Goal: Task Accomplishment & Management: Use online tool/utility

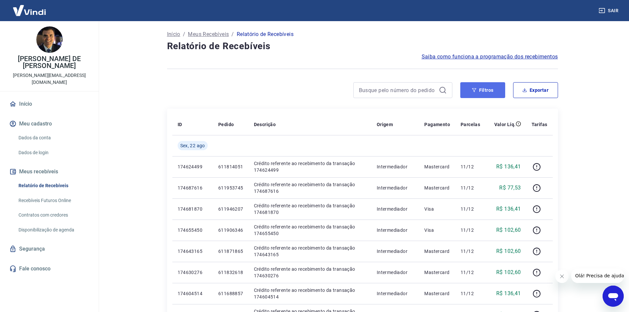
click at [487, 96] on button "Filtros" at bounding box center [482, 90] width 45 height 16
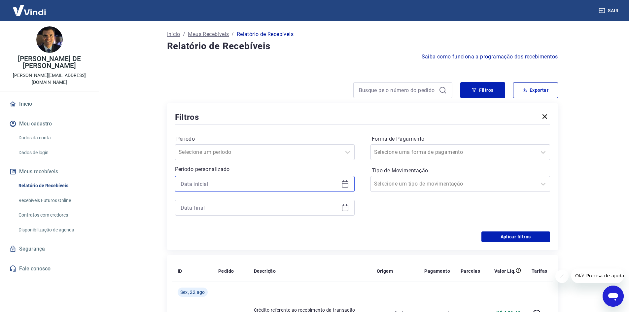
click at [303, 188] on input at bounding box center [259, 184] width 158 height 10
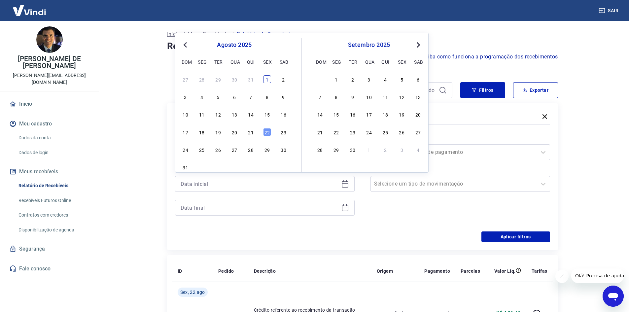
click at [267, 81] on div "1" at bounding box center [267, 79] width 8 height 8
type input "[DATE]"
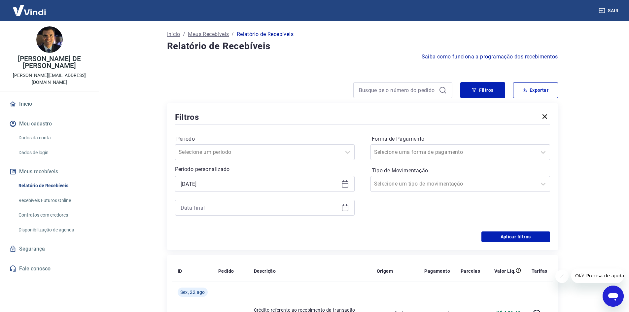
click at [343, 209] on icon at bounding box center [345, 208] width 8 height 8
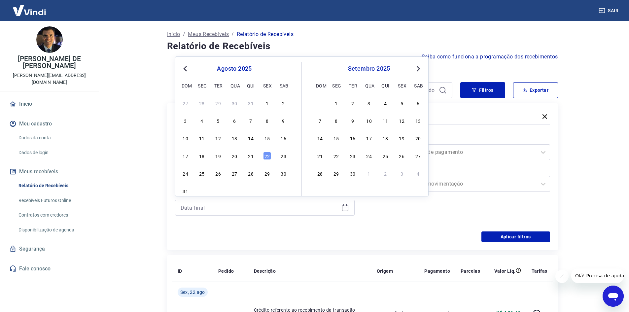
click at [262, 155] on div "17 18 19 20 21 22 23" at bounding box center [234, 156] width 108 height 10
click at [265, 156] on div "22" at bounding box center [267, 156] width 8 height 8
type input "[DATE]"
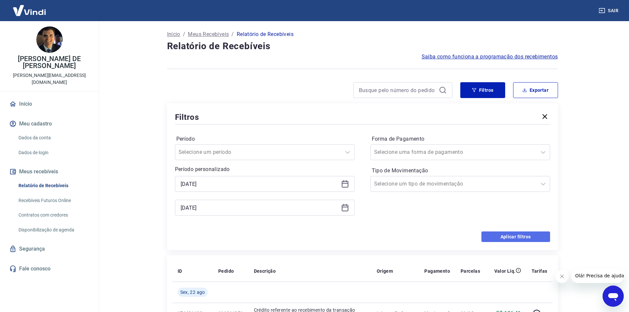
click at [511, 237] on button "Aplicar filtros" at bounding box center [515, 236] width 69 height 11
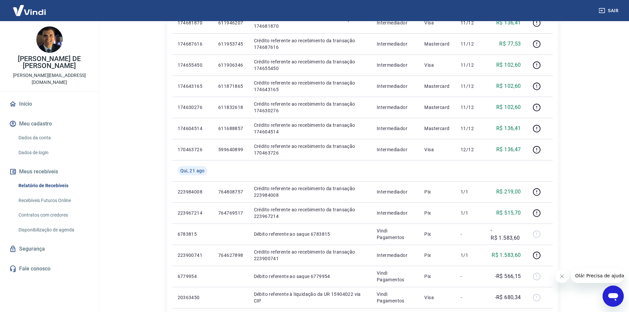
scroll to position [198, 0]
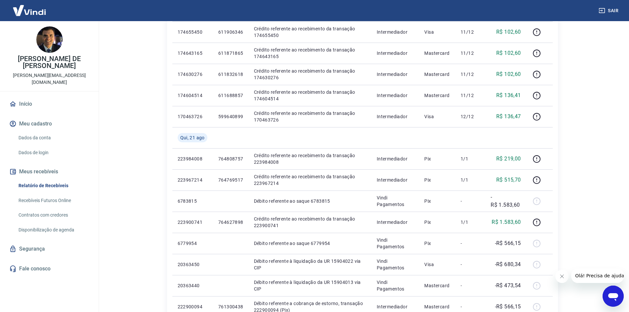
click at [561, 278] on icon "Fechar mensagem da empresa" at bounding box center [561, 276] width 5 height 5
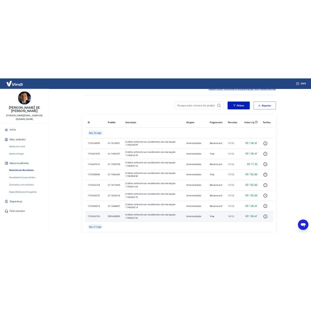
scroll to position [0, 0]
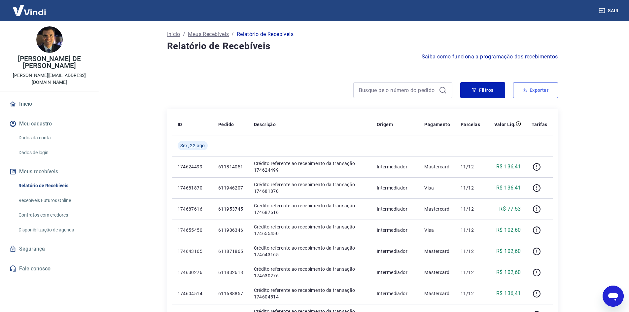
click at [550, 88] on button "Exportar" at bounding box center [535, 90] width 45 height 16
type input "[DATE]"
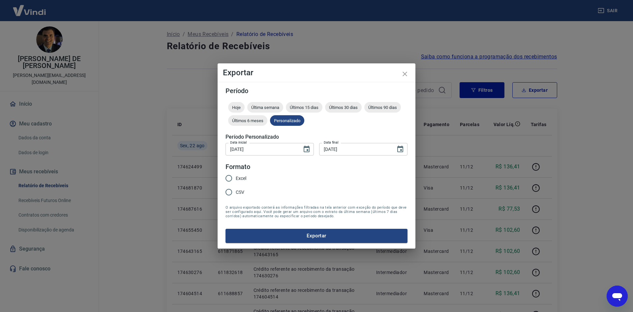
click at [248, 179] on div "Excel CSV" at bounding box center [239, 185] width 26 height 29
click at [242, 178] on span "Excel" at bounding box center [241, 178] width 11 height 7
click at [236, 178] on input "Excel" at bounding box center [229, 178] width 14 height 14
radio input "true"
click at [318, 233] on button "Exportar" at bounding box center [317, 236] width 182 height 14
